Goal: Information Seeking & Learning: Learn about a topic

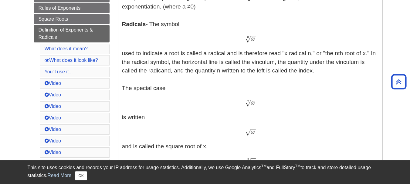
scroll to position [184, 0]
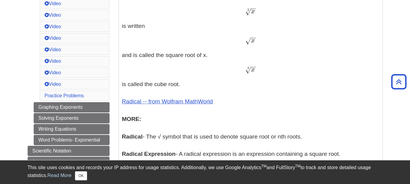
scroll to position [281, 0]
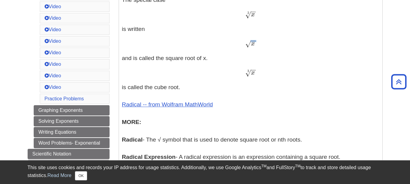
drag, startPoint x: 246, startPoint y: 43, endPoint x: 254, endPoint y: 45, distance: 8.0
click at [254, 46] on span "x − − √" at bounding box center [250, 46] width 11 height 0
drag, startPoint x: 242, startPoint y: 45, endPoint x: 245, endPoint y: 44, distance: 3.2
click at [245, 44] on div "x − − √ x" at bounding box center [250, 43] width 257 height 9
drag, startPoint x: 243, startPoint y: 43, endPoint x: 252, endPoint y: 45, distance: 9.8
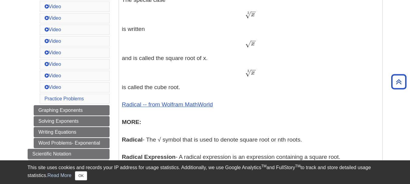
click at [252, 45] on div "x − − √ x" at bounding box center [250, 43] width 257 height 9
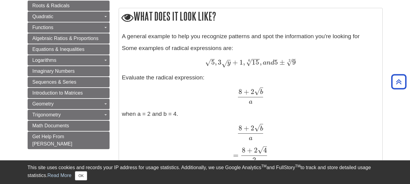
scroll to position [570, 0]
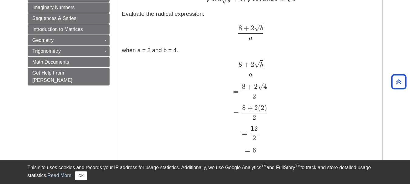
drag, startPoint x: 237, startPoint y: 26, endPoint x: 256, endPoint y: 40, distance: 23.3
click at [256, 40] on span "8 + 2 b √ a" at bounding box center [250, 32] width 27 height 16
click at [256, 39] on span "8 + 2 b √ a" at bounding box center [250, 32] width 27 height 16
drag, startPoint x: 238, startPoint y: 63, endPoint x: 254, endPoint y: 44, distance: 24.4
click at [254, 44] on div "A general example to help you recognize patterns and spot the information you'r…" at bounding box center [250, 64] width 257 height 193
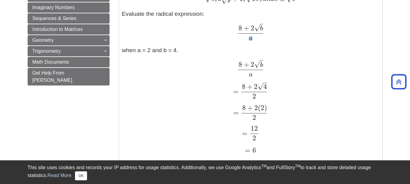
click at [258, 35] on span "8 + 2 b √ a" at bounding box center [250, 35] width 25 height 0
click at [256, 34] on span at bounding box center [250, 30] width 25 height 9
click at [255, 34] on span at bounding box center [250, 33] width 25 height 0
click at [249, 32] on span "2" at bounding box center [251, 28] width 5 height 8
click at [239, 32] on span "8 + 2 b √ a" at bounding box center [250, 33] width 27 height 8
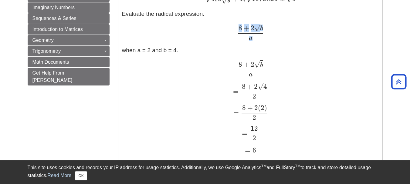
click at [238, 35] on span "8 + 2 b √ a" at bounding box center [250, 35] width 25 height 0
click at [238, 33] on span at bounding box center [250, 30] width 25 height 9
click at [237, 31] on span "8 + 2 b √ a" at bounding box center [250, 33] width 27 height 8
drag, startPoint x: 238, startPoint y: 31, endPoint x: 250, endPoint y: 32, distance: 12.5
click at [250, 32] on span "8 + 2 b √ a" at bounding box center [250, 33] width 27 height 8
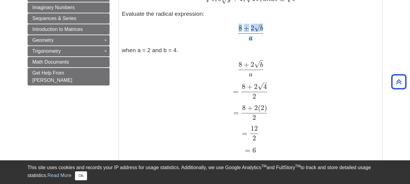
click at [250, 32] on span at bounding box center [250, 30] width 25 height 9
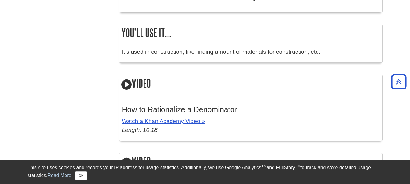
scroll to position [673, 0]
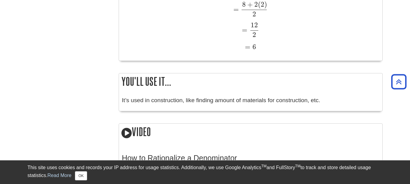
drag, startPoint x: 256, startPoint y: 29, endPoint x: 352, endPoint y: 46, distance: 97.4
click at [264, 30] on div "= 12 2 = 12 2" at bounding box center [250, 29] width 257 height 15
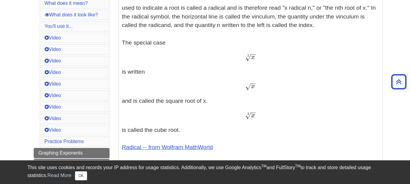
scroll to position [235, 0]
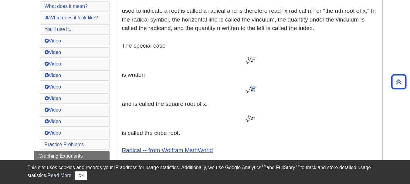
drag, startPoint x: 248, startPoint y: 88, endPoint x: 252, endPoint y: 90, distance: 4.8
click at [252, 91] on span "x − − √" at bounding box center [250, 91] width 11 height 0
copy span "x − − √"
